Goal: Task Accomplishment & Management: Use online tool/utility

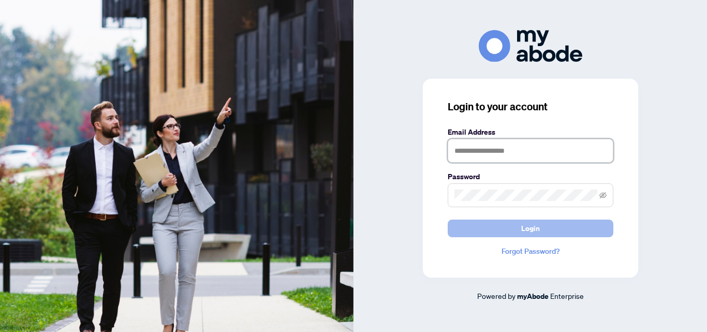
type input "**********"
click at [531, 229] on span "Login" at bounding box center [530, 228] width 19 height 17
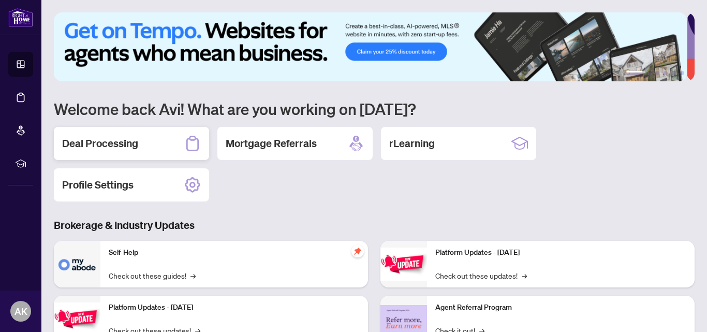
click at [118, 143] on h2 "Deal Processing" at bounding box center [100, 143] width 76 height 14
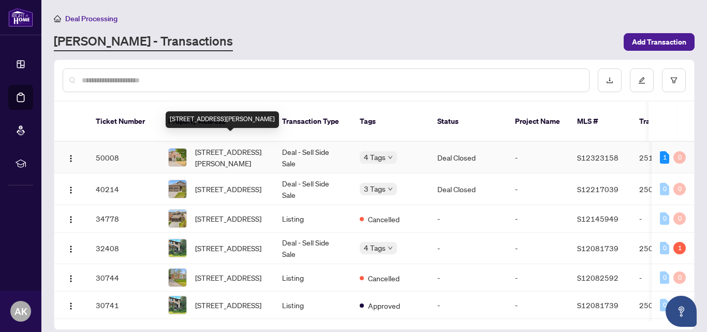
click at [220, 146] on span "[STREET_ADDRESS][PERSON_NAME]" at bounding box center [230, 157] width 70 height 23
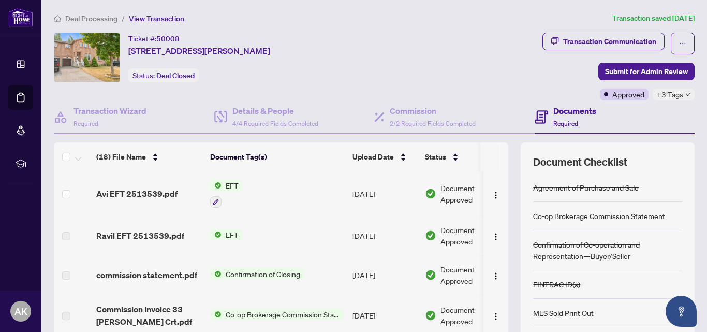
click at [229, 189] on span "EFT" at bounding box center [231, 185] width 21 height 11
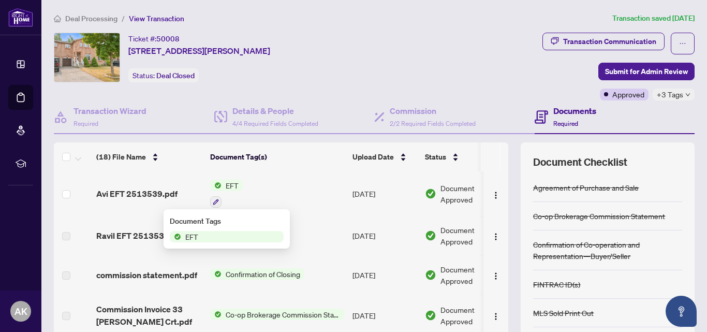
click at [210, 235] on span "EFT" at bounding box center [227, 236] width 114 height 11
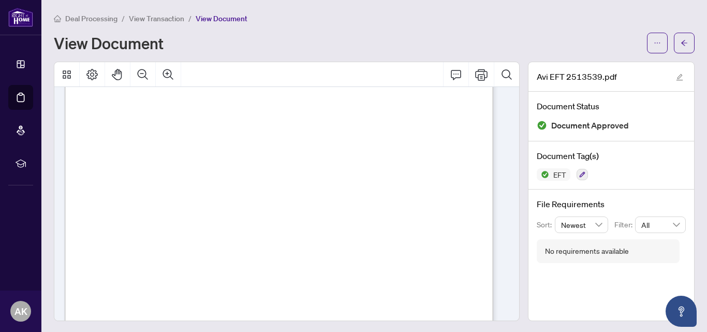
scroll to position [293, 0]
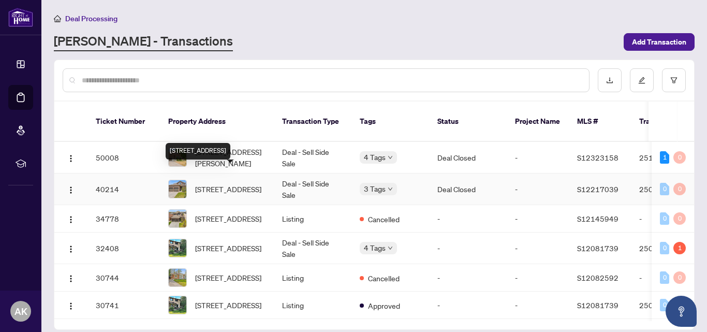
click at [248, 183] on span "[STREET_ADDRESS]" at bounding box center [228, 188] width 66 height 11
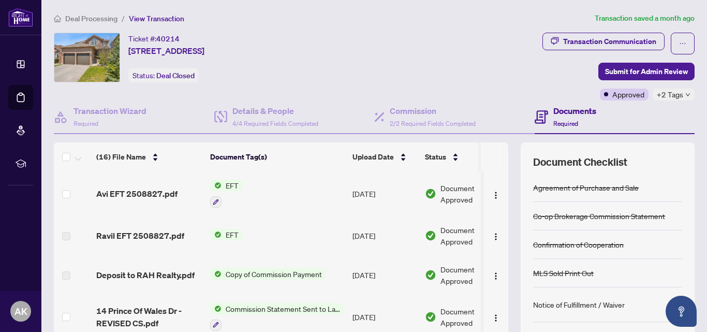
click at [225, 191] on div "EFT" at bounding box center [226, 194] width 33 height 28
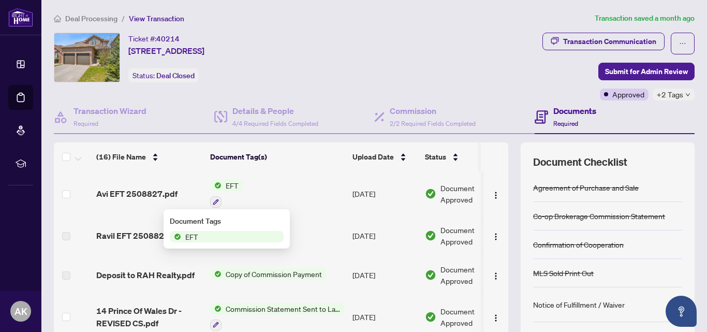
click at [201, 238] on span "EFT" at bounding box center [191, 236] width 21 height 11
